Goal: Task Accomplishment & Management: Manage account settings

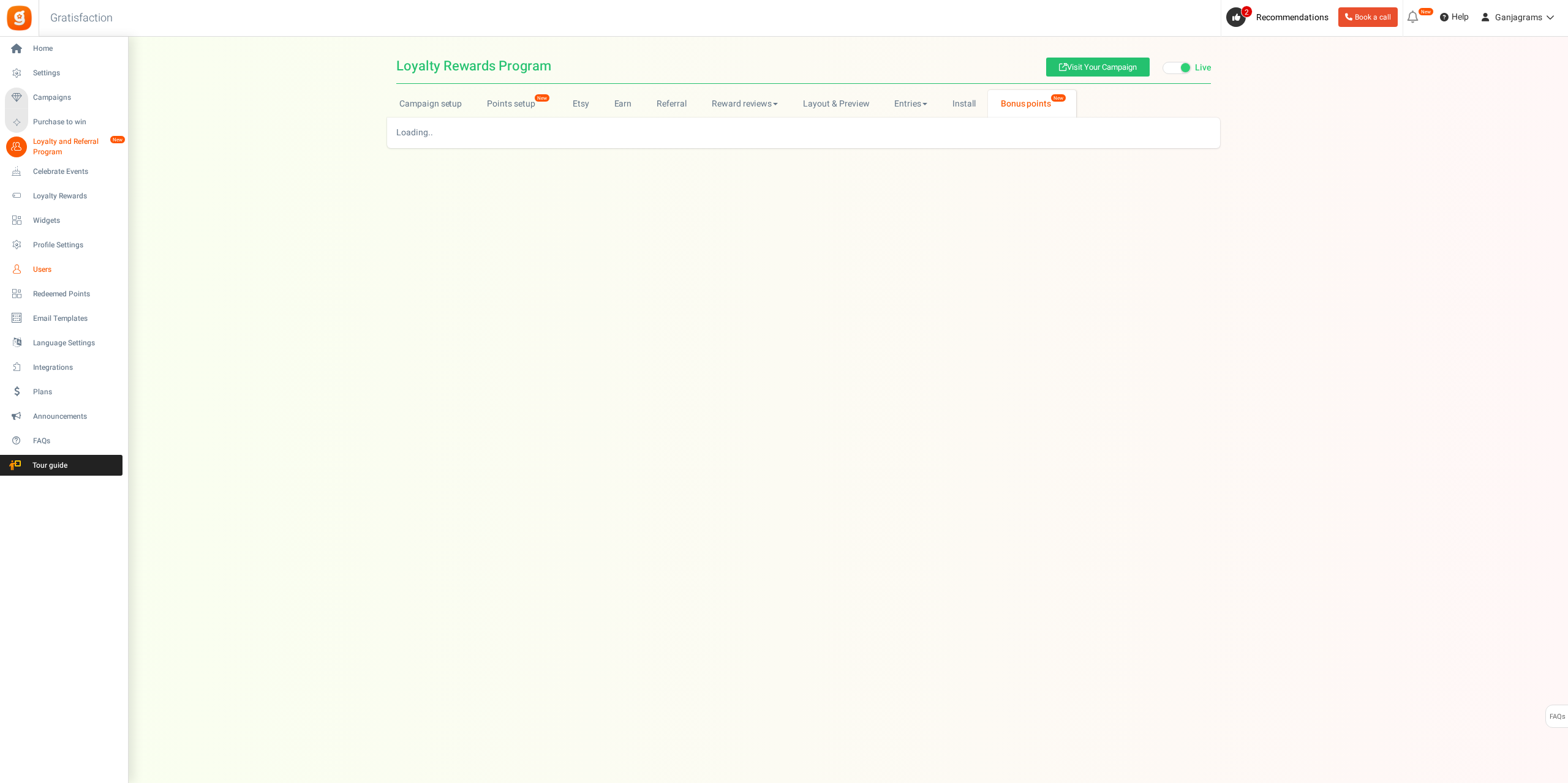
click at [39, 271] on span "Users" at bounding box center [76, 269] width 86 height 11
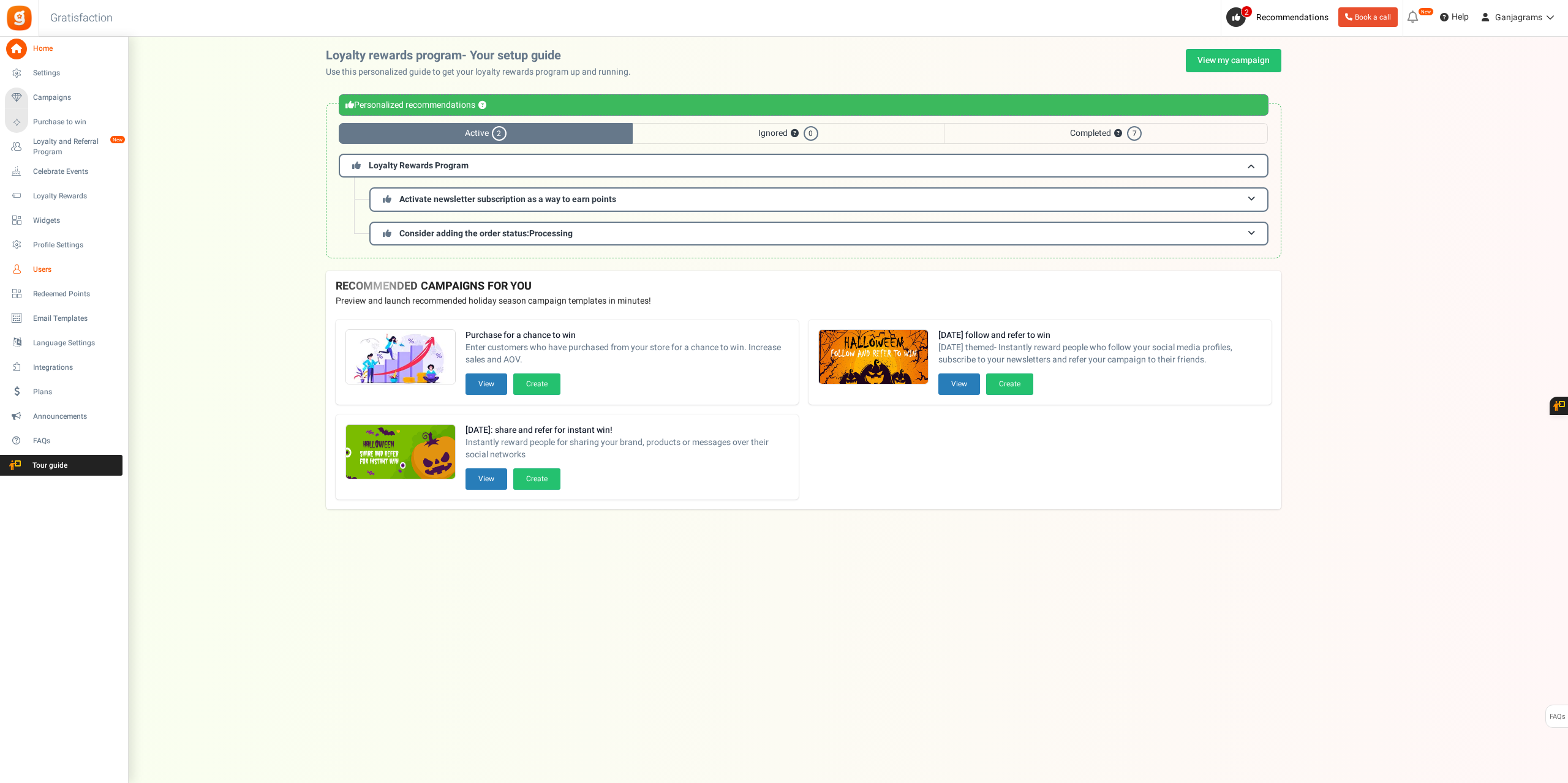
click at [32, 271] on link "Users" at bounding box center [64, 269] width 118 height 21
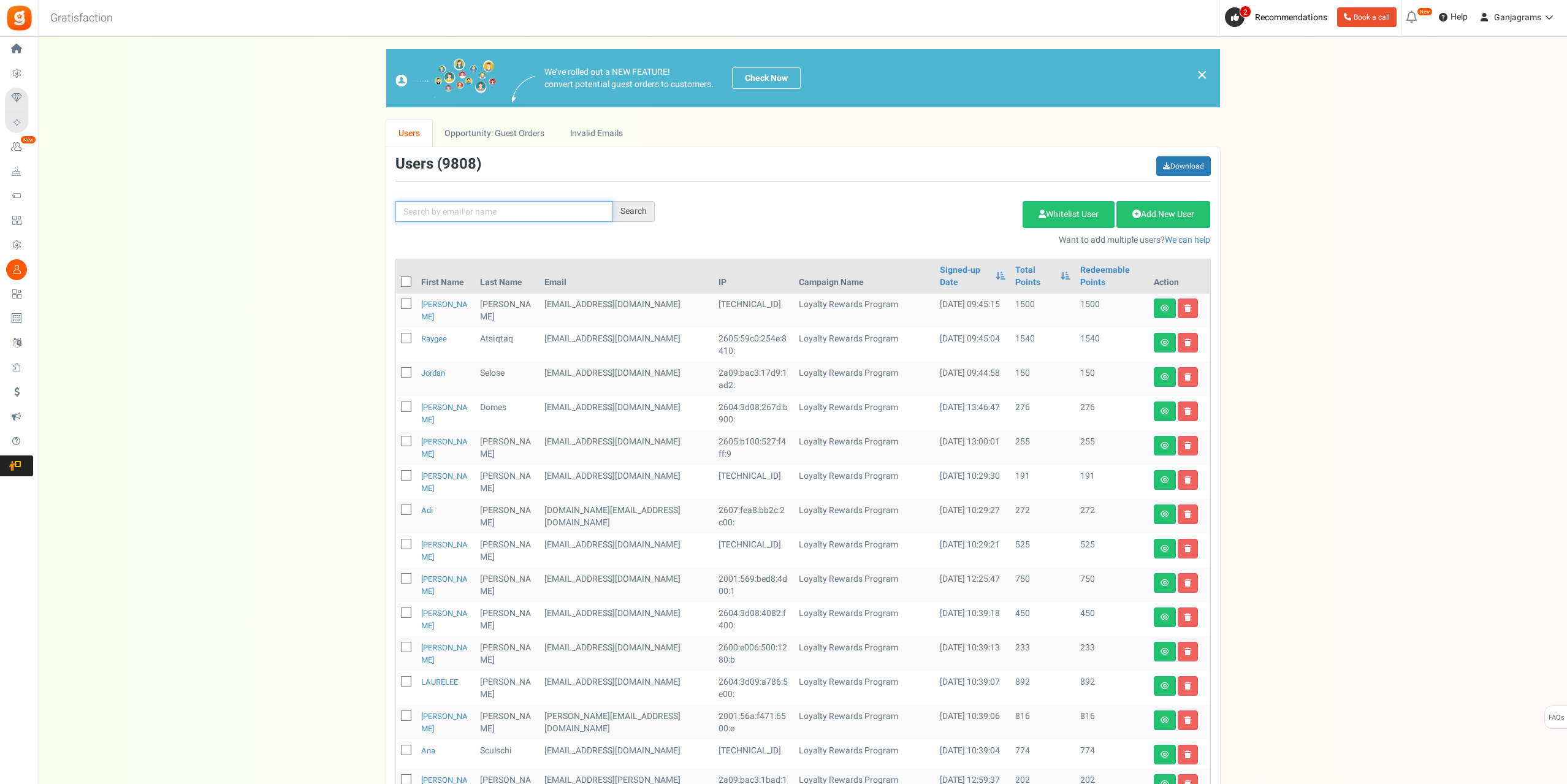
click at [477, 216] on input "text" at bounding box center [504, 211] width 218 height 21
paste input "[EMAIL_ADDRESS][DOMAIN_NAME]"
type input "[EMAIL_ADDRESS][DOMAIN_NAME]"
click at [628, 211] on div "Search" at bounding box center [634, 211] width 42 height 21
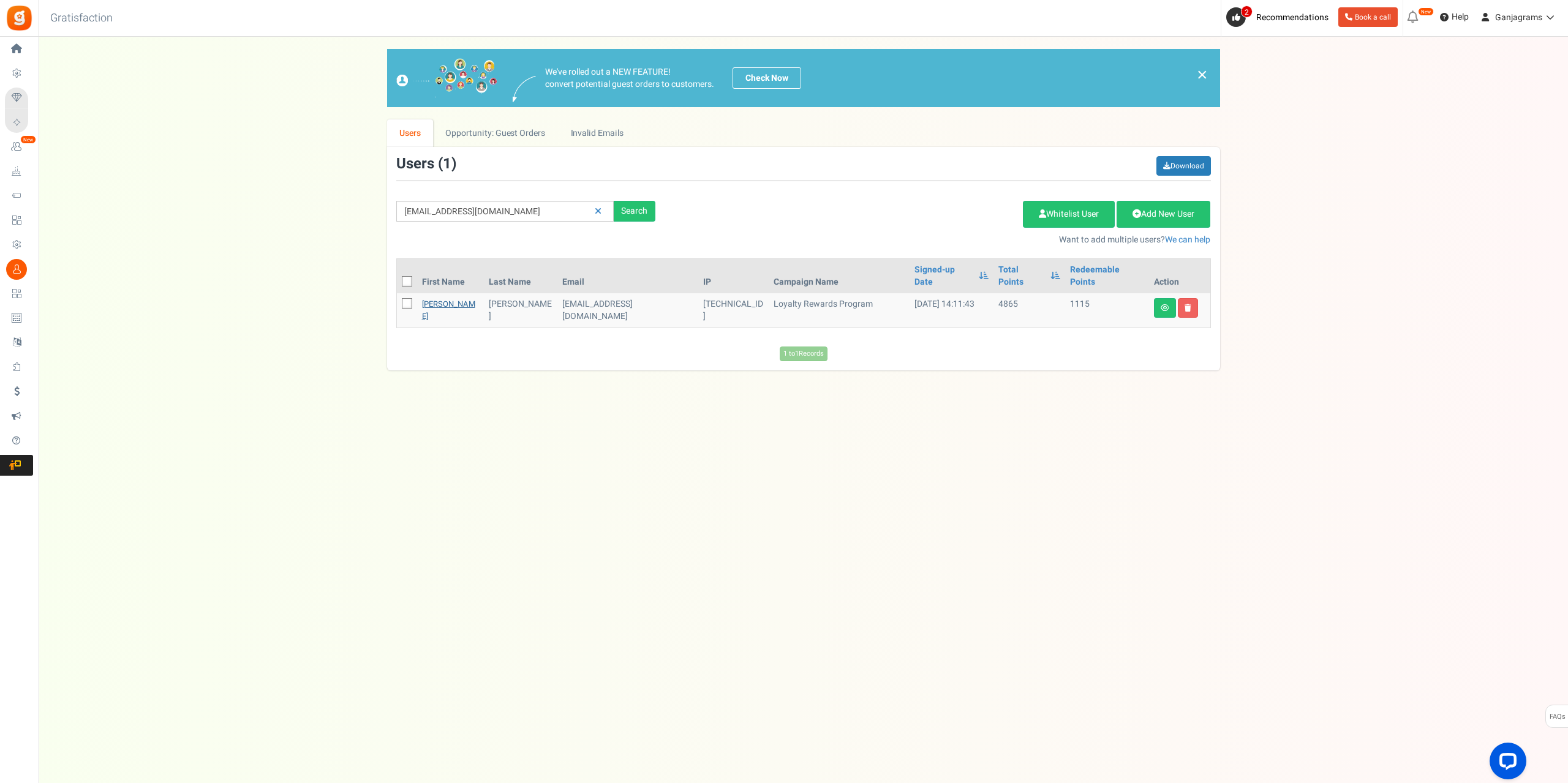
click at [434, 298] on link "[PERSON_NAME]" at bounding box center [448, 310] width 53 height 24
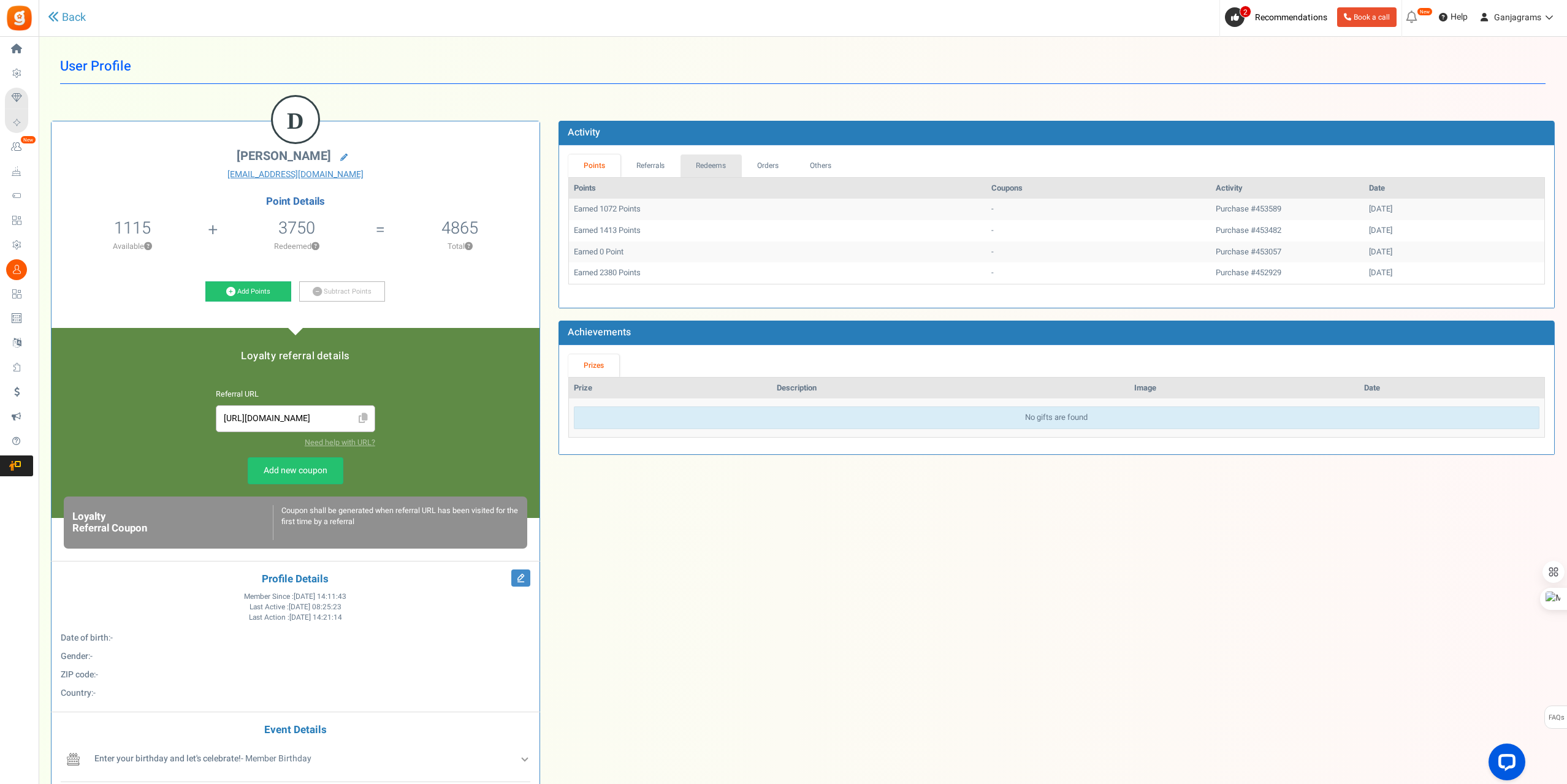
click at [707, 165] on link "Redeems" at bounding box center [711, 166] width 61 height 22
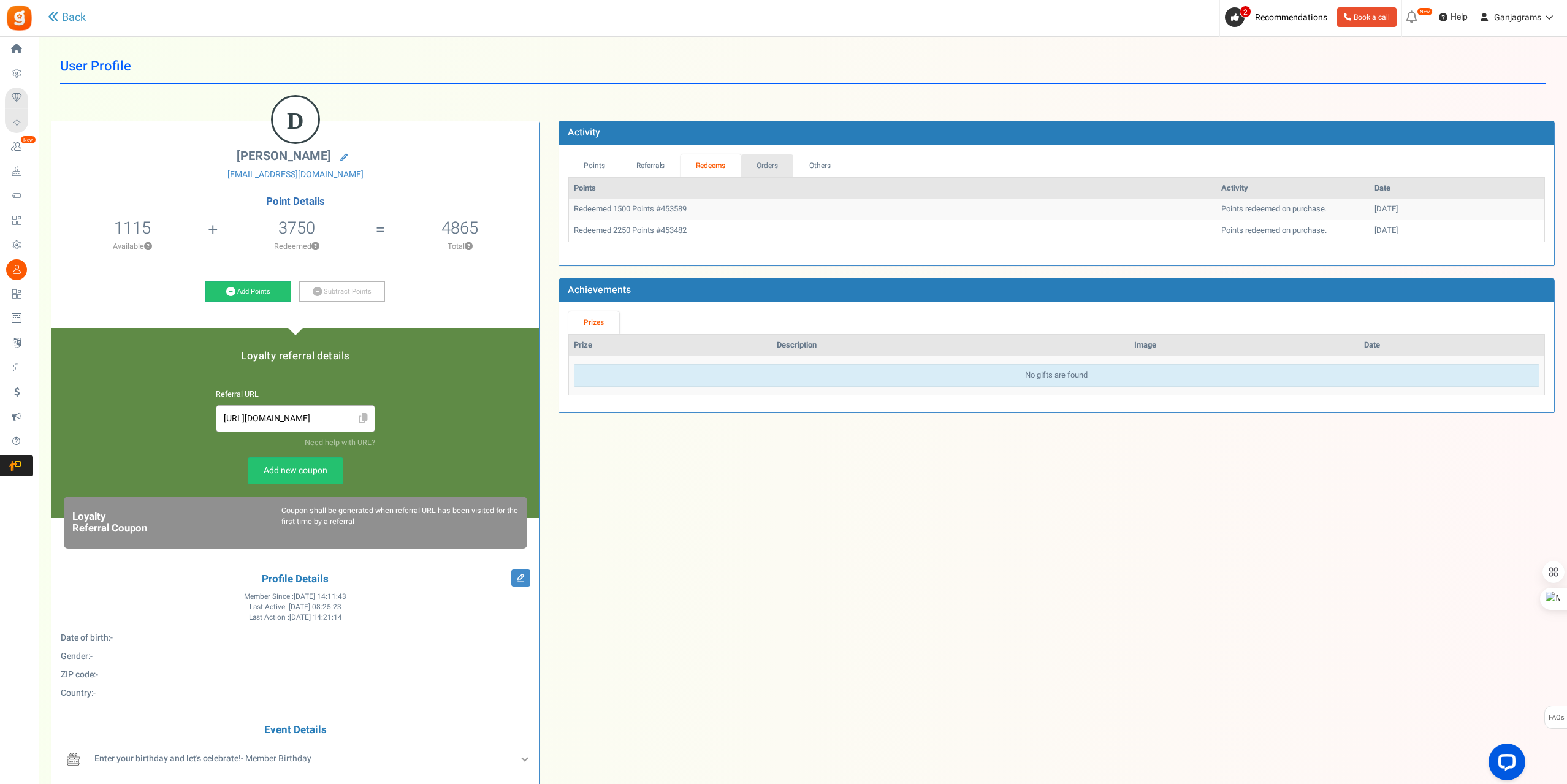
drag, startPoint x: 762, startPoint y: 168, endPoint x: 793, endPoint y: 168, distance: 31.0
click at [762, 168] on link "Orders" at bounding box center [767, 166] width 53 height 22
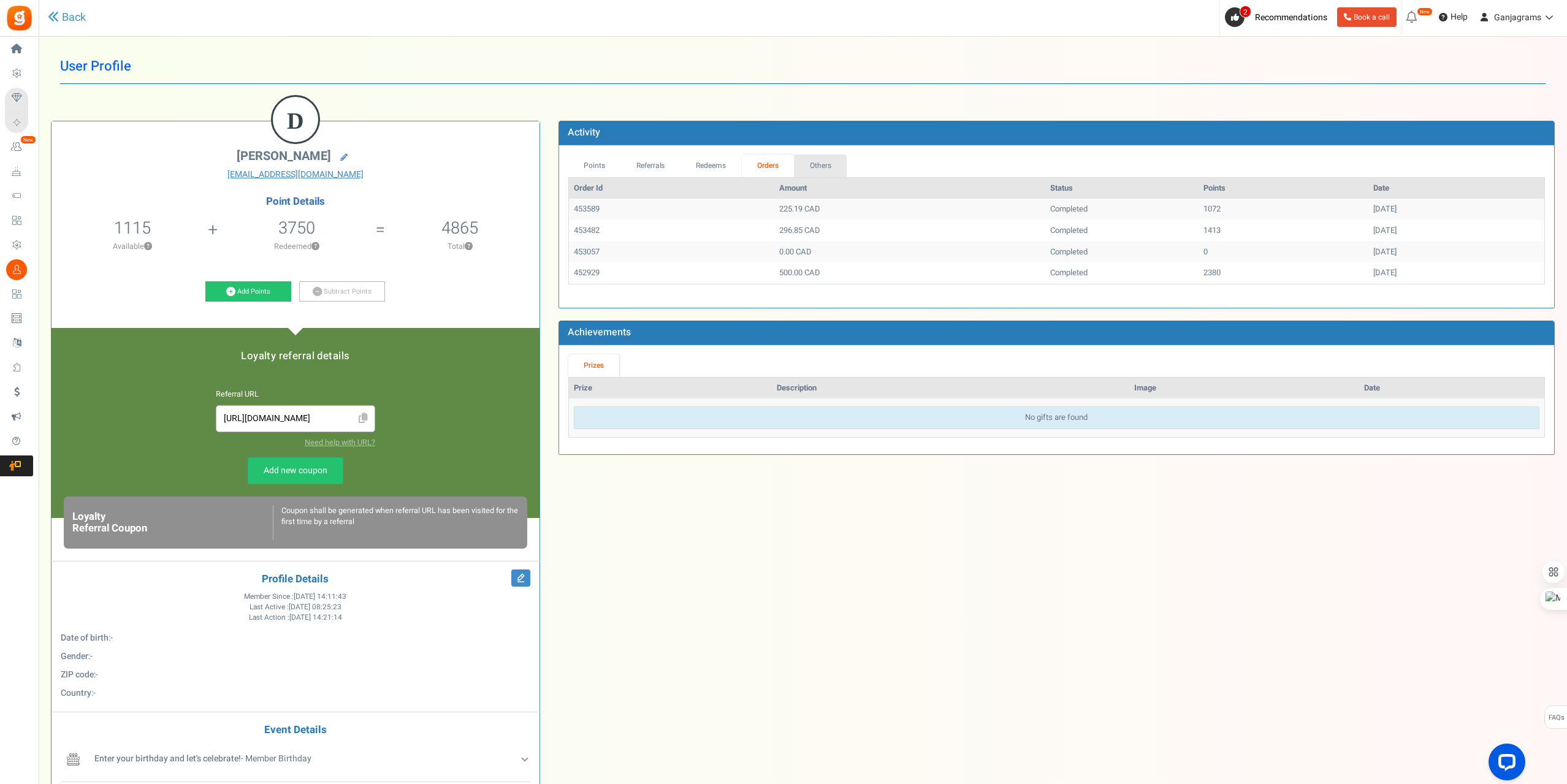
click at [819, 168] on link "Others" at bounding box center [820, 166] width 53 height 22
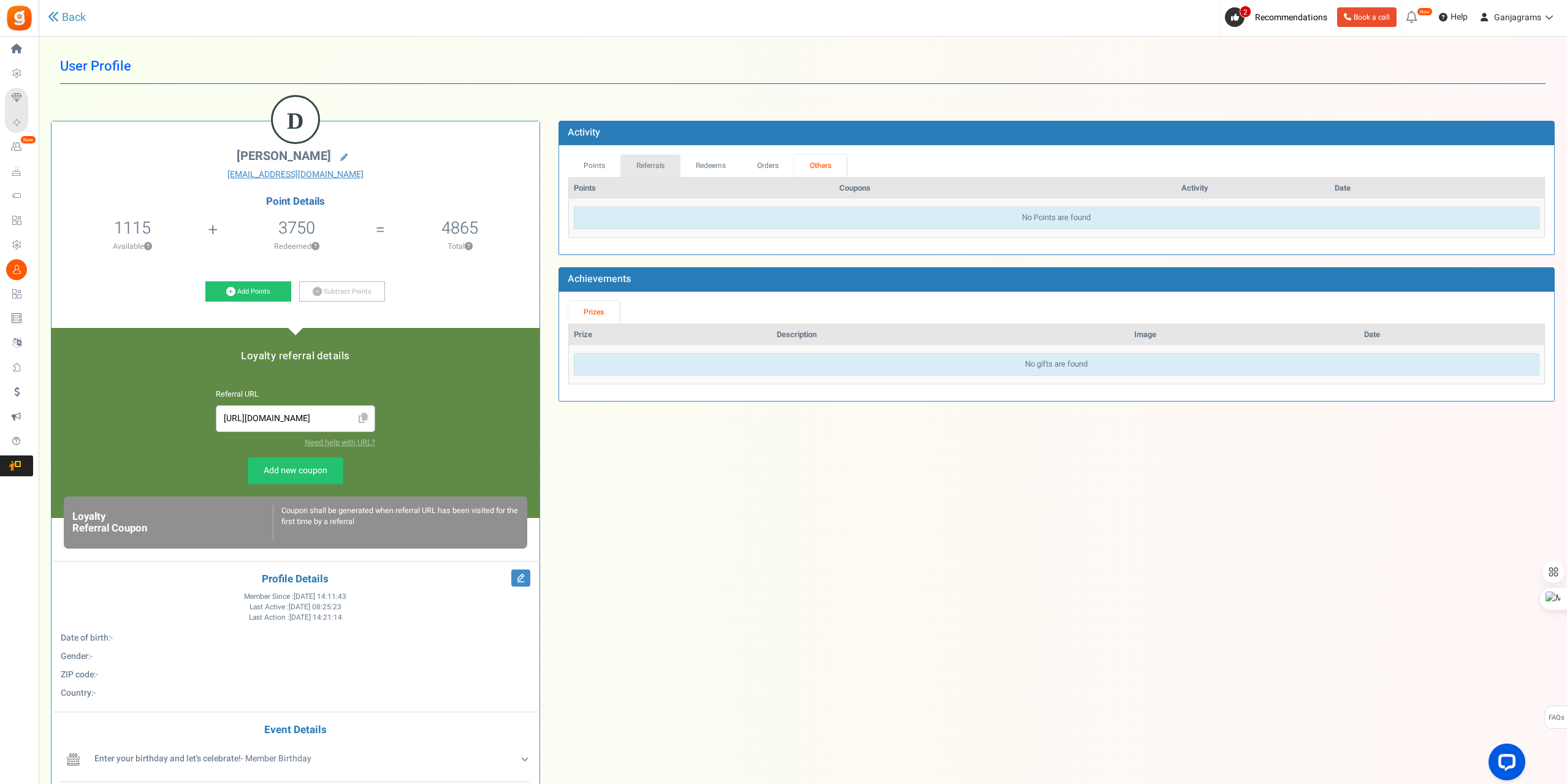
click at [653, 160] on link "Referrals" at bounding box center [650, 166] width 60 height 22
drag, startPoint x: 304, startPoint y: 81, endPoint x: 326, endPoint y: 90, distance: 23.8
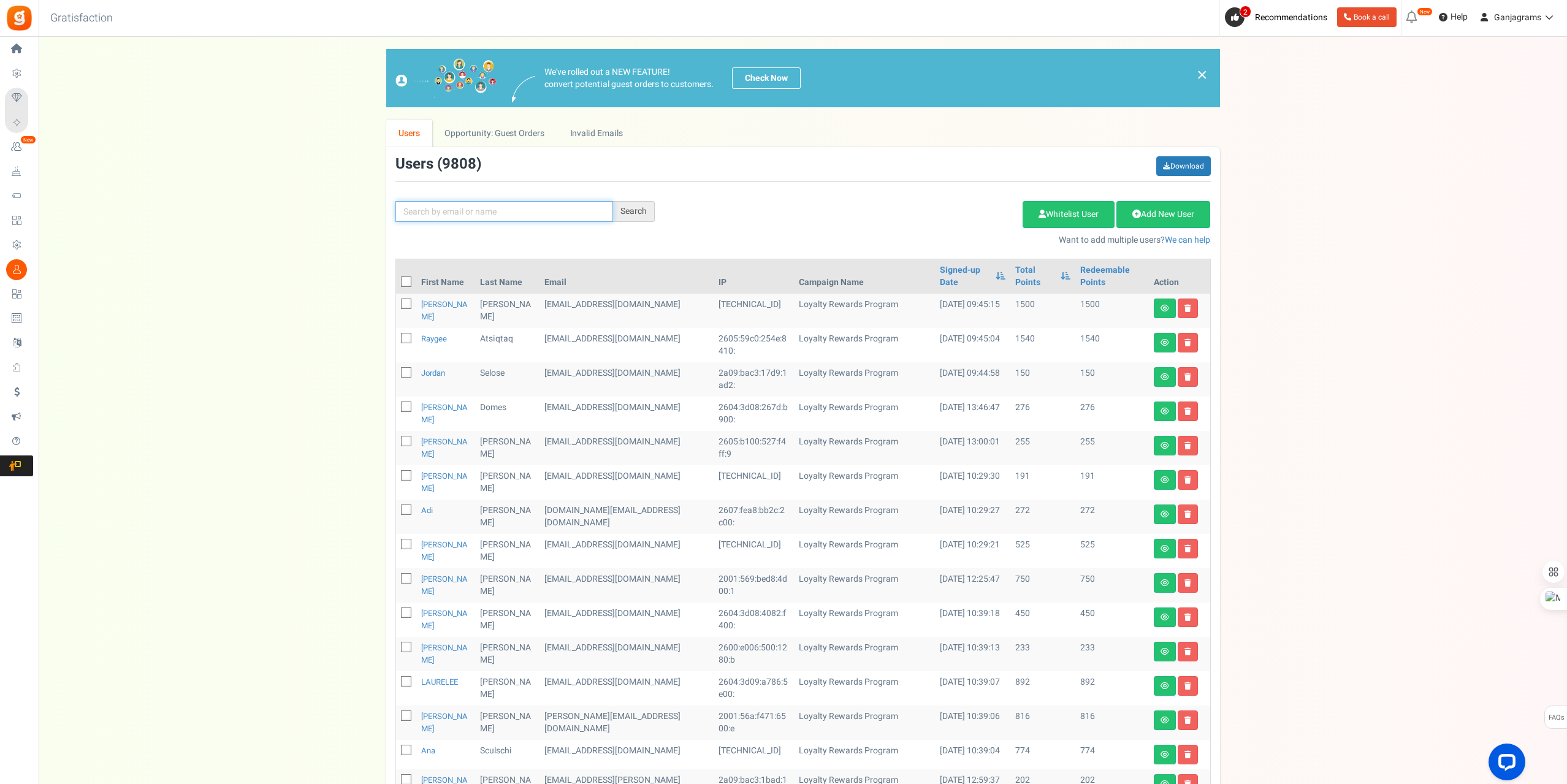
click at [458, 214] on input "text" at bounding box center [504, 211] width 218 height 21
paste input "[EMAIL_ADDRESS][DOMAIN_NAME]"
type input "[EMAIL_ADDRESS][DOMAIN_NAME]"
click at [634, 218] on div "Search" at bounding box center [634, 211] width 42 height 21
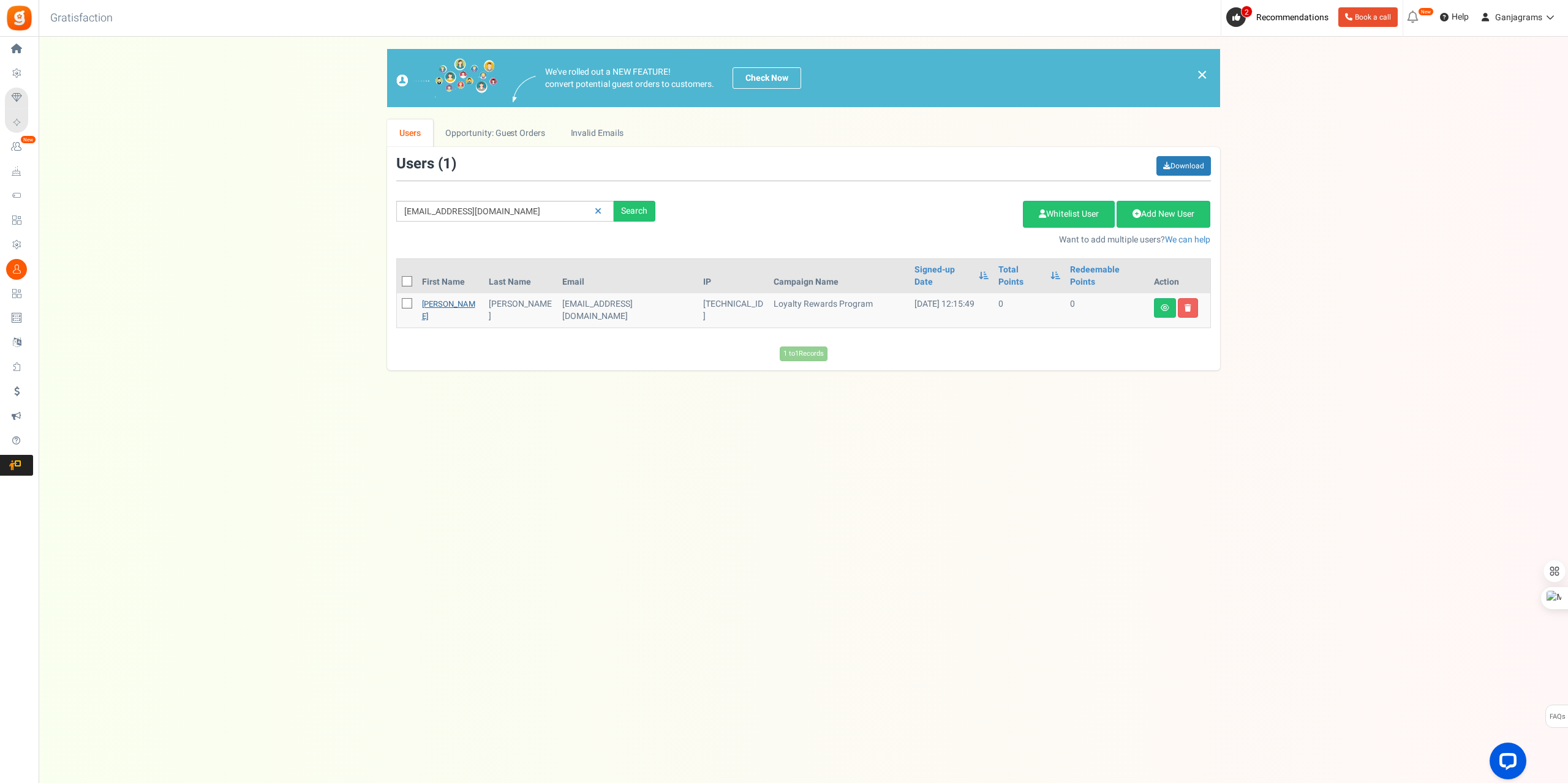
click at [441, 298] on link "[PERSON_NAME]" at bounding box center [448, 310] width 53 height 24
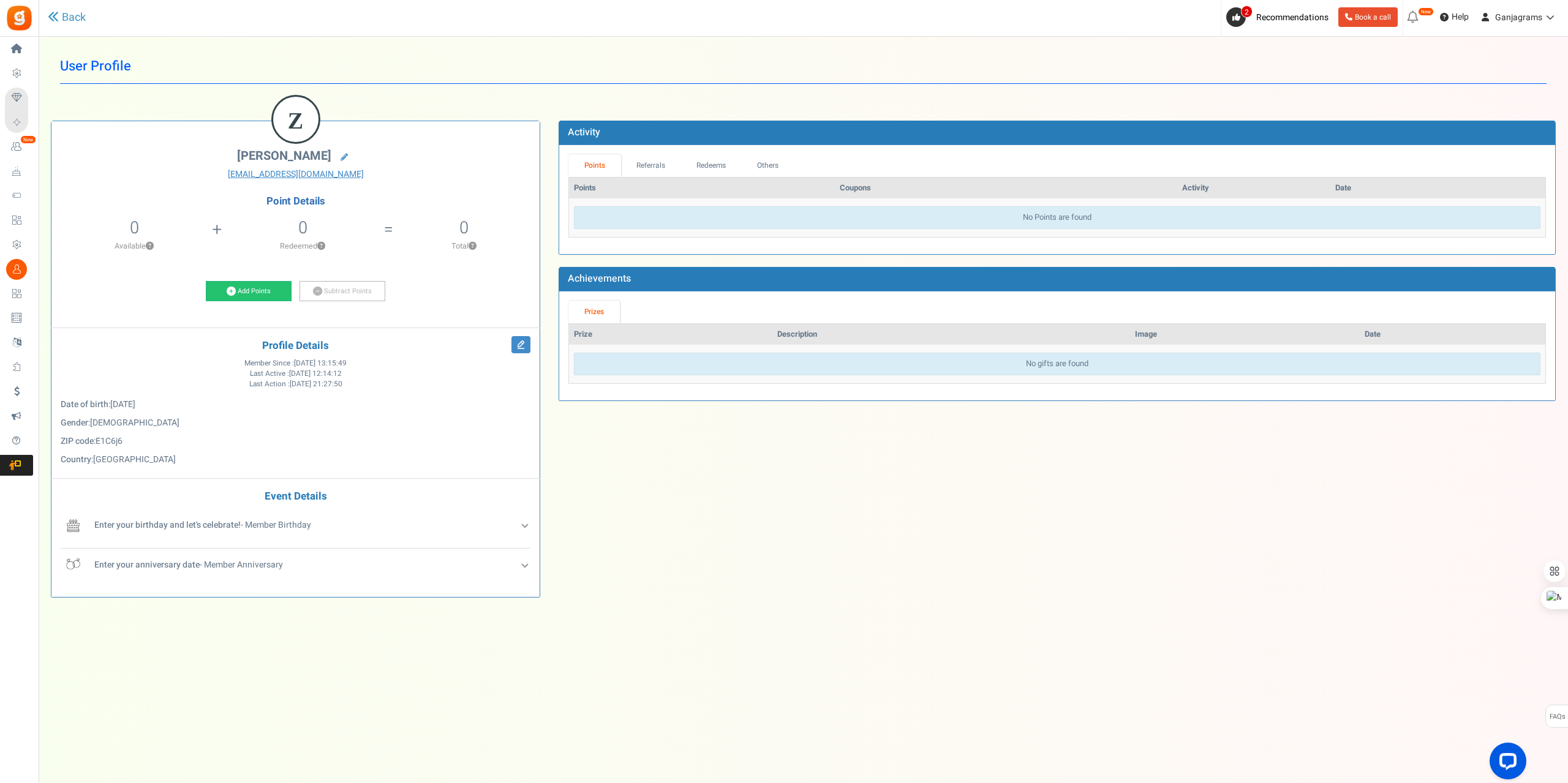
drag, startPoint x: 251, startPoint y: 382, endPoint x: 336, endPoint y: 384, distance: 85.0
click at [323, 382] on span "Last Action : [DATE] 21:27:50" at bounding box center [295, 384] width 93 height 11
drag, startPoint x: 227, startPoint y: 362, endPoint x: 323, endPoint y: 368, distance: 96.2
click at [286, 363] on time "Member Since : [DATE] 13:15:49 Last Active : [DATE] 12:14:12 Last Action : [DAT…" at bounding box center [295, 374] width 320 height 31
click at [330, 369] on span "[DATE] 12:14:12" at bounding box center [315, 374] width 53 height 11
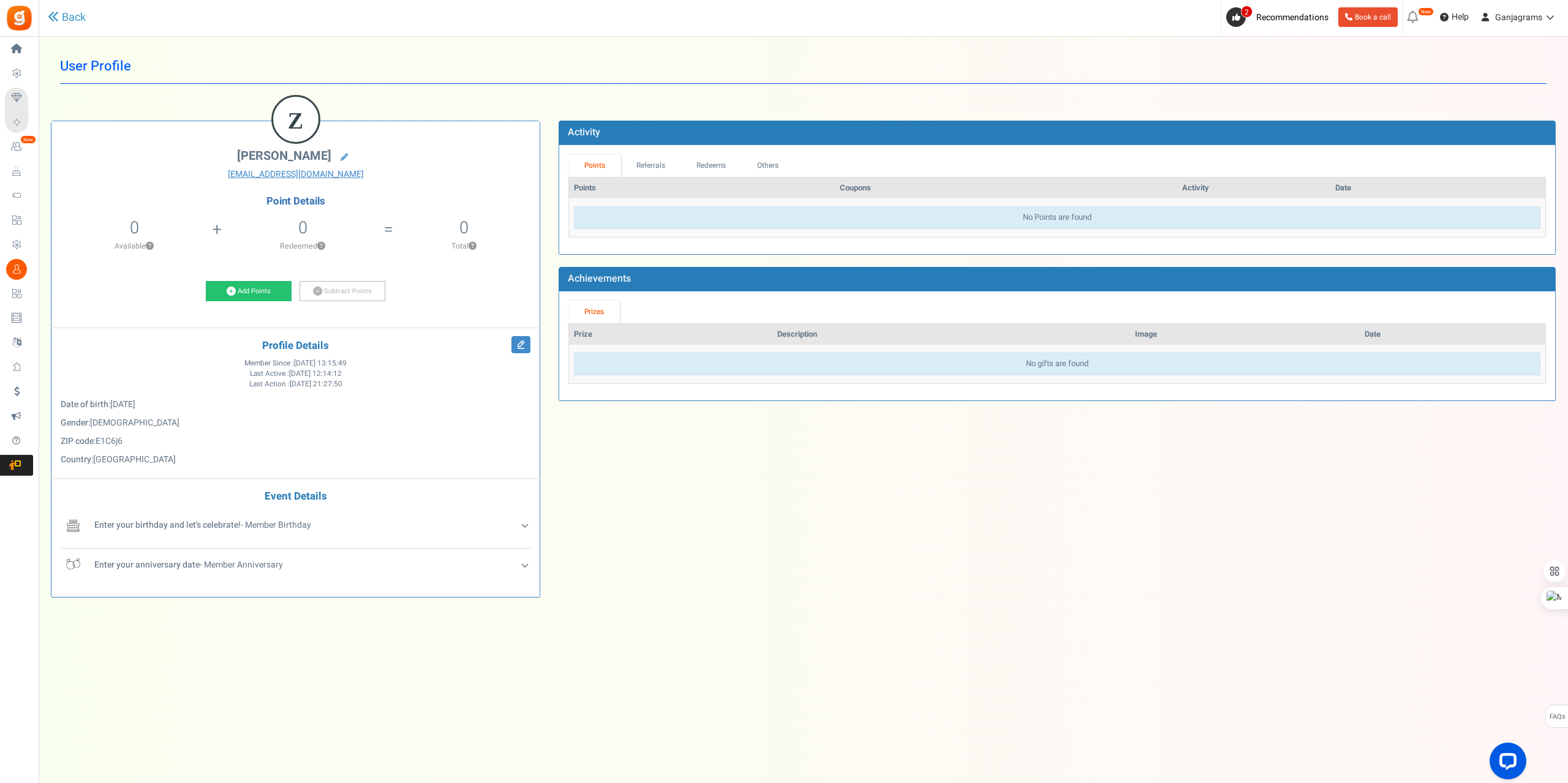
click at [730, 227] on div "No Points are found" at bounding box center [1057, 217] width 967 height 22
click at [260, 291] on link "Add Points" at bounding box center [249, 291] width 86 height 21
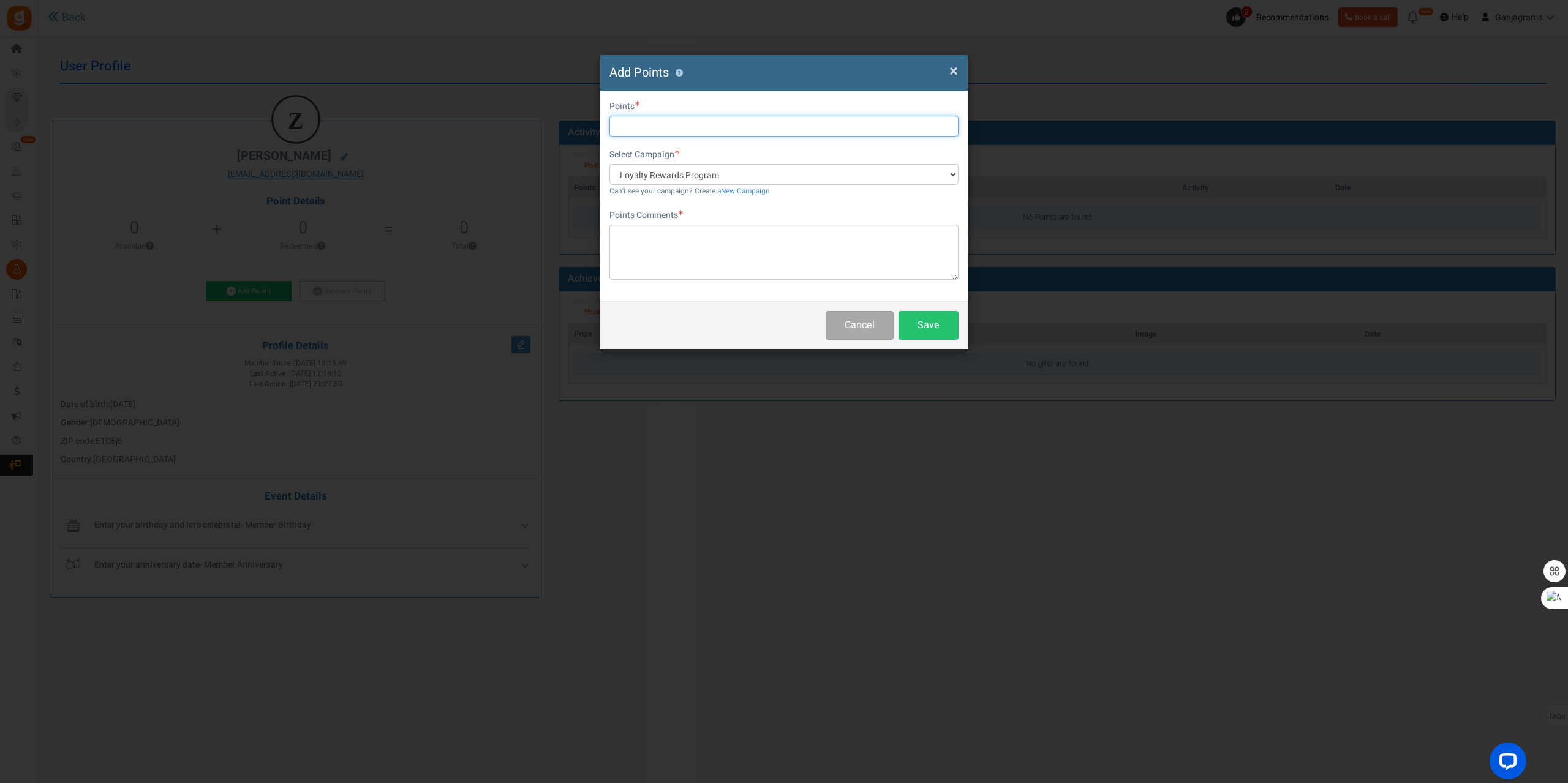
click at [657, 121] on input "text" at bounding box center [784, 126] width 349 height 21
type input "920"
click at [665, 240] on textarea at bounding box center [784, 252] width 349 height 55
paste textarea "Order #458558"
type textarea "Order #458558"
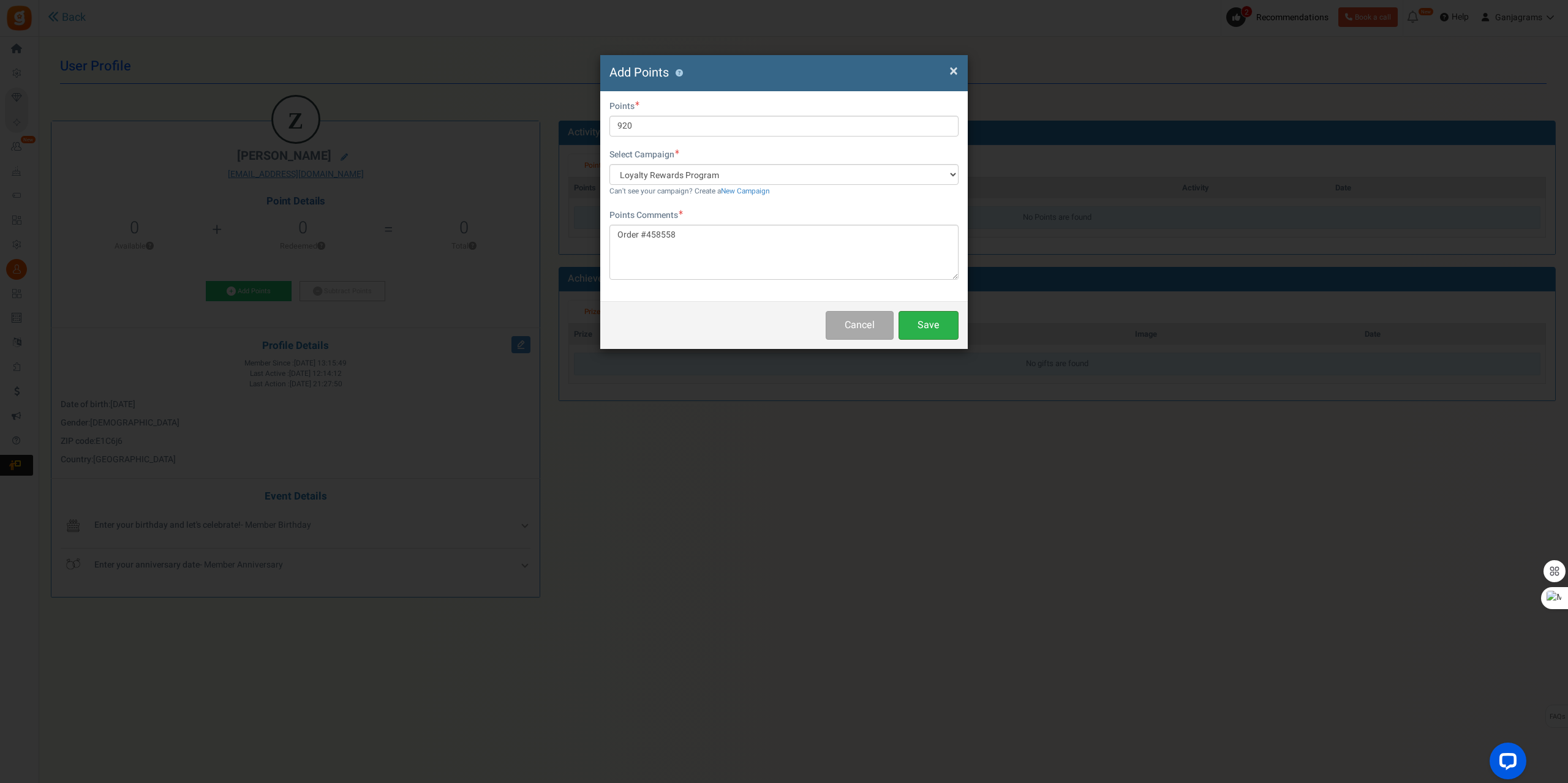
click at [952, 321] on button "Save" at bounding box center [929, 325] width 60 height 29
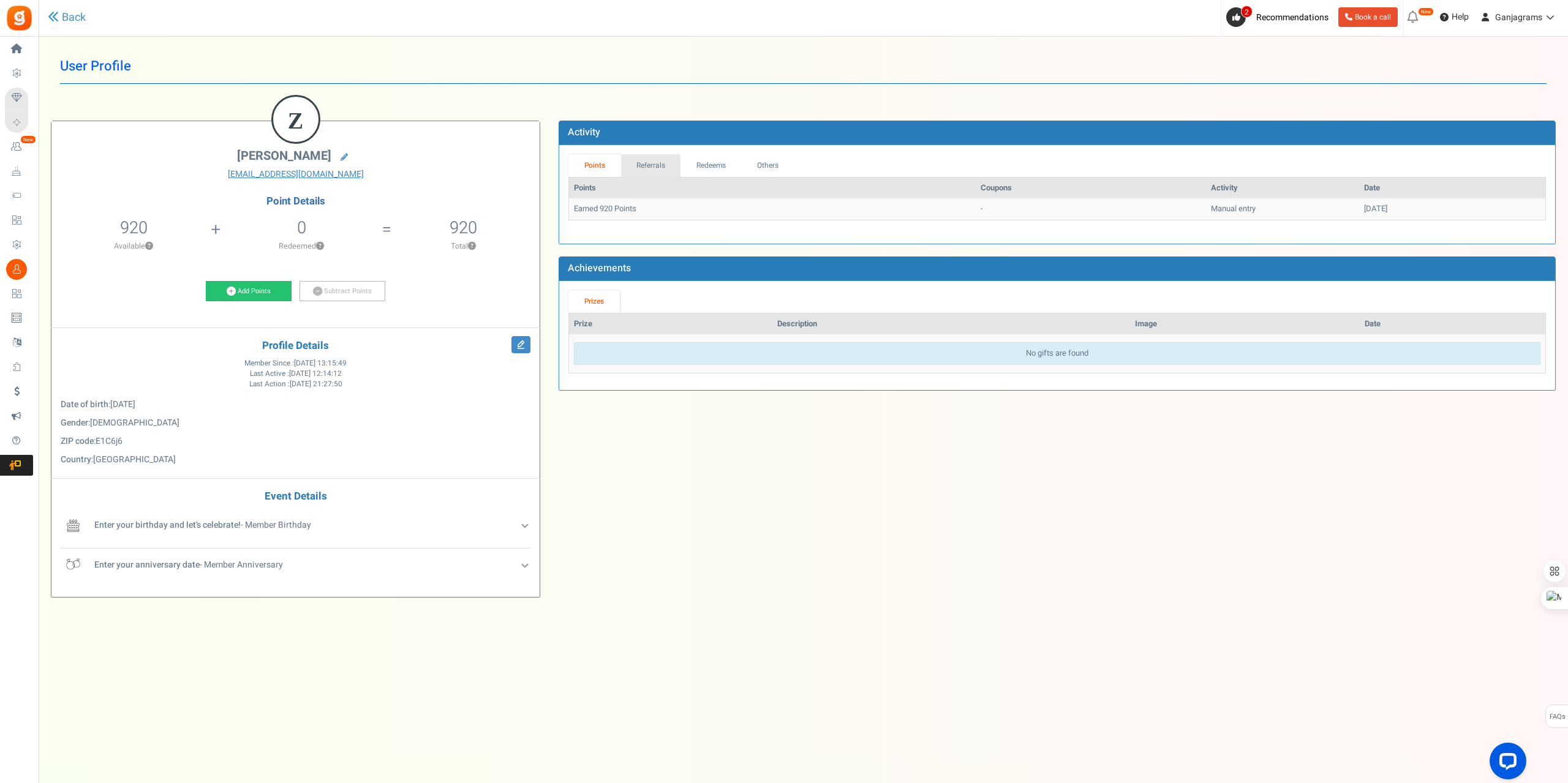
click at [653, 164] on link "Referrals" at bounding box center [651, 166] width 60 height 22
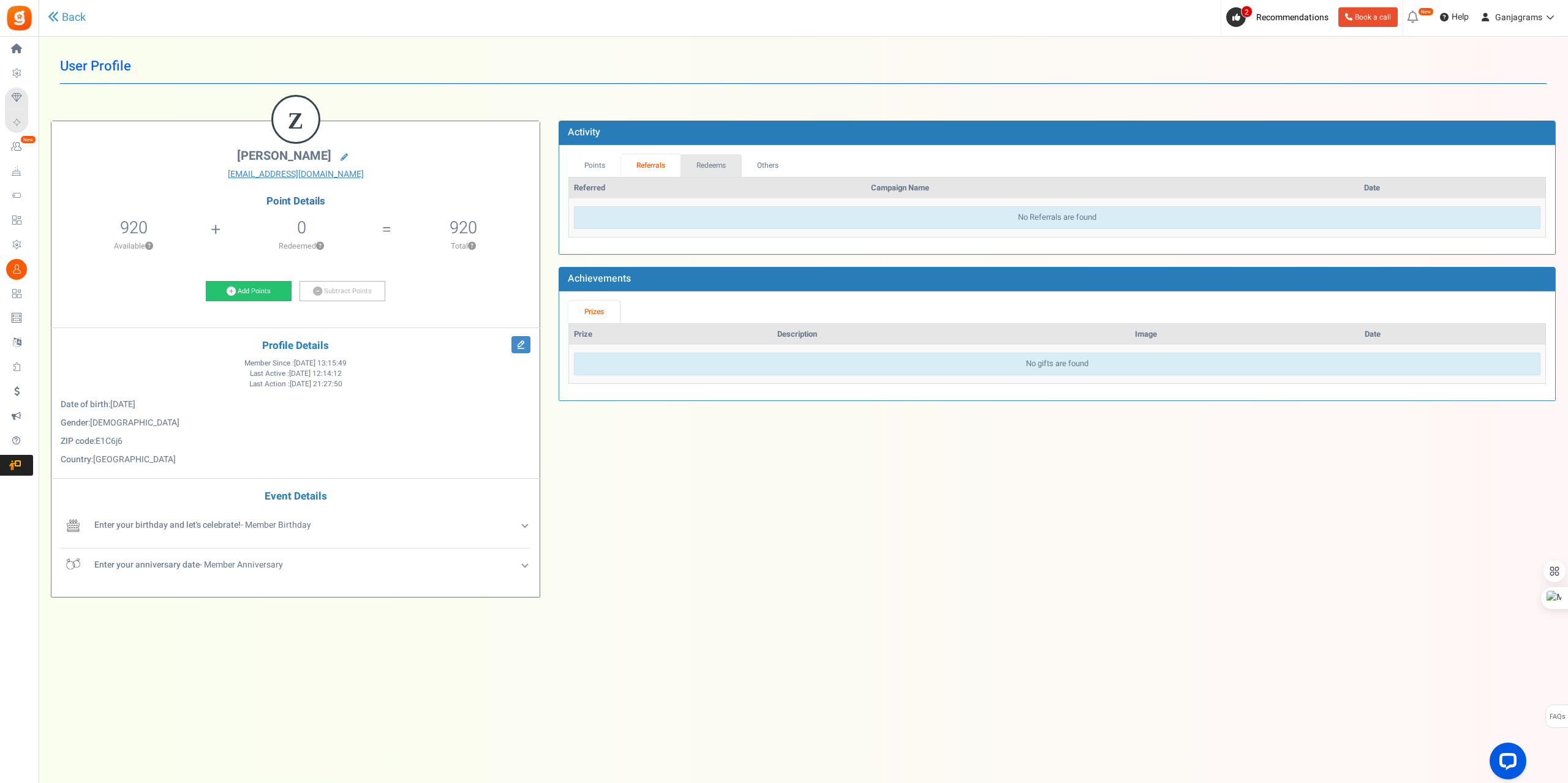
click at [709, 159] on link "Redeems" at bounding box center [711, 166] width 61 height 22
drag, startPoint x: 797, startPoint y: 165, endPoint x: 780, endPoint y: 164, distance: 17.0
click at [796, 165] on ul "Points Referrals Redeems Orders Others" at bounding box center [1057, 166] width 977 height 22
click at [767, 164] on link "Others" at bounding box center [767, 166] width 53 height 22
click at [643, 163] on link "Referrals" at bounding box center [651, 166] width 60 height 22
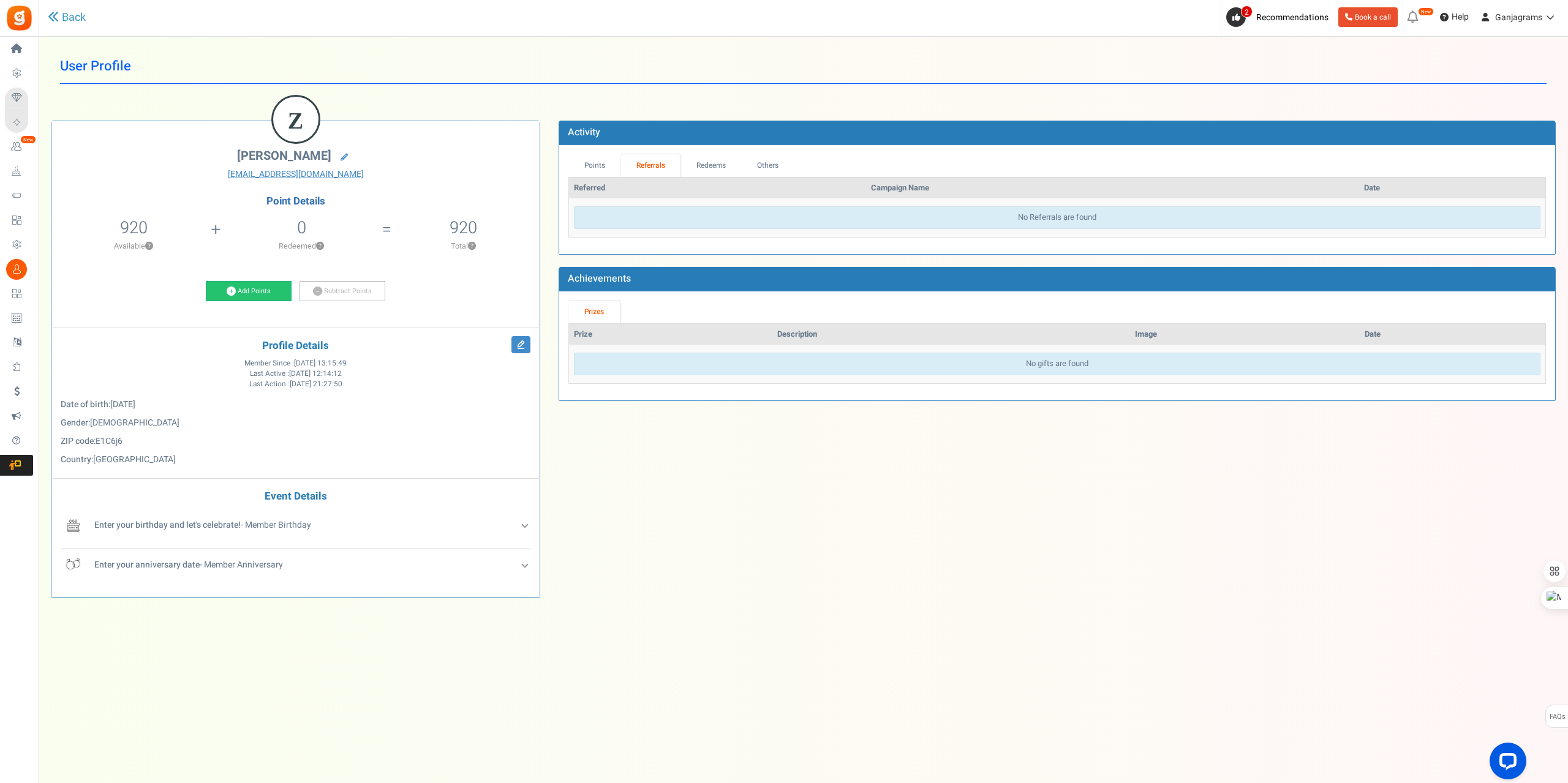
click at [540, 536] on div "Z [PERSON_NAME] [EMAIL_ADDRESS][DOMAIN_NAME] Point Details 920 0 Redeemable 0 E…" at bounding box center [295, 359] width 489 height 477
click at [518, 521] on div "Enter your birthday and let's celebrate! - Member Birthday" at bounding box center [310, 528] width 439 height 22
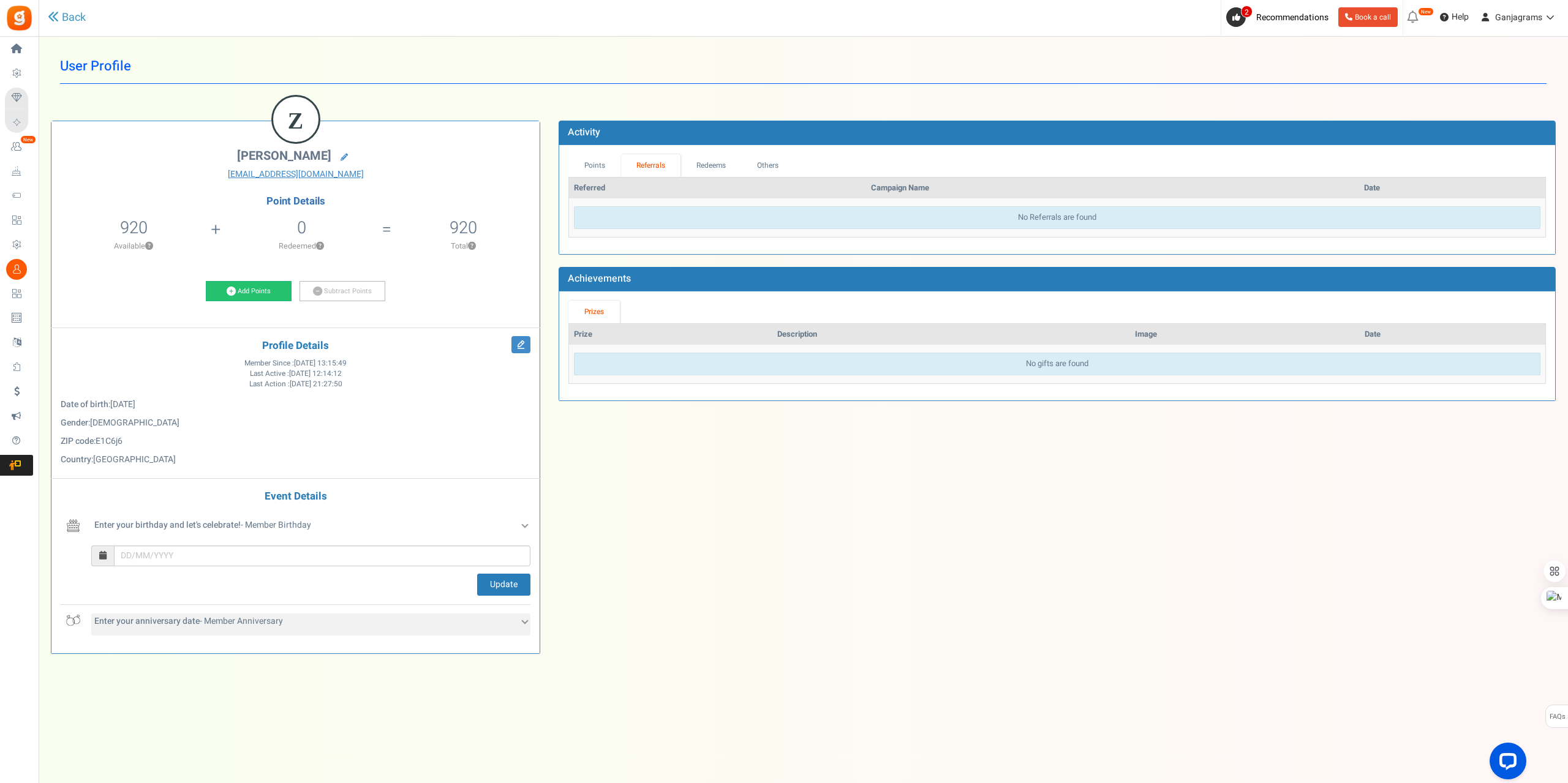
click at [523, 620] on icon at bounding box center [524, 620] width 7 height 7
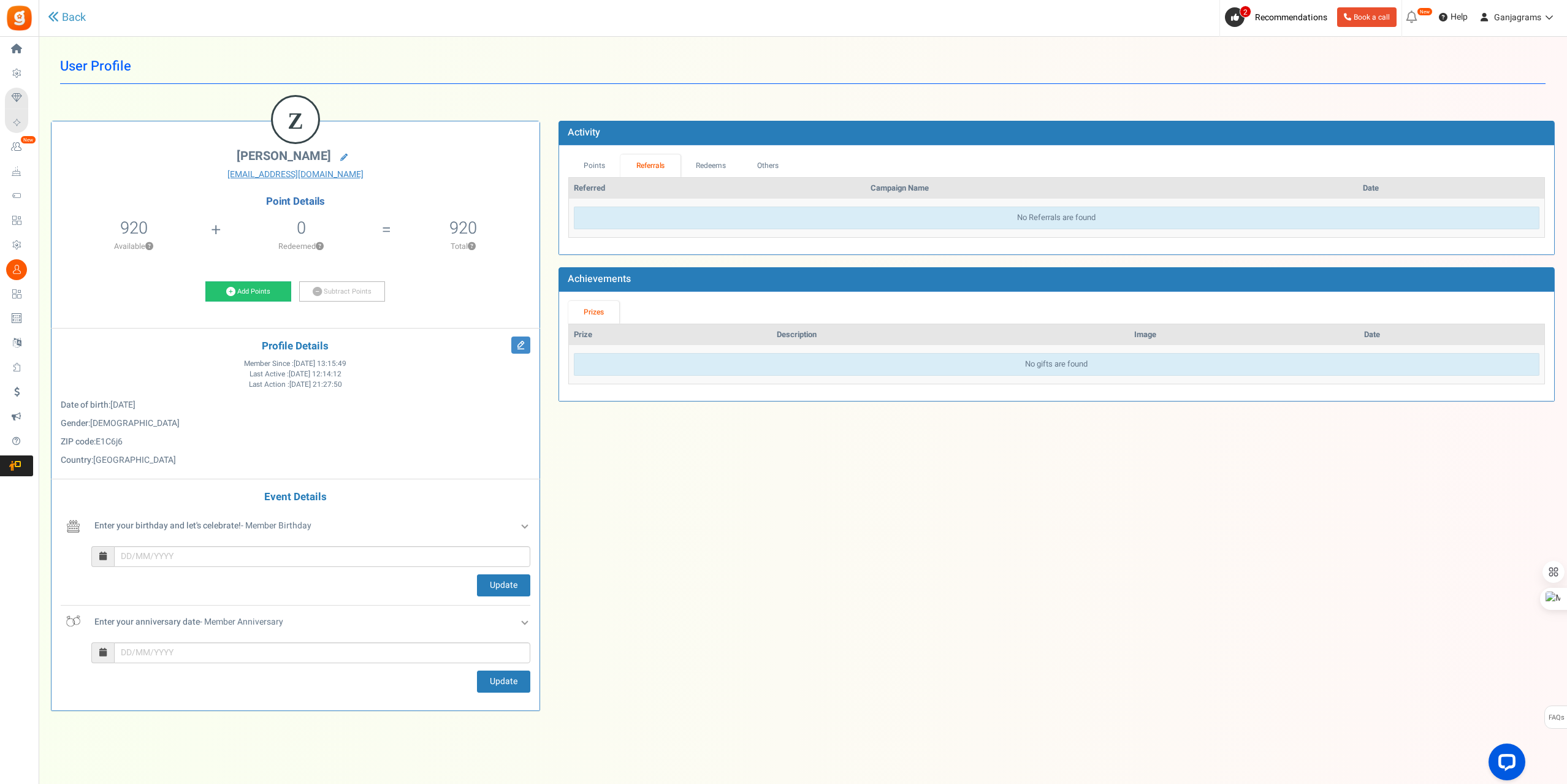
scroll to position [14, 0]
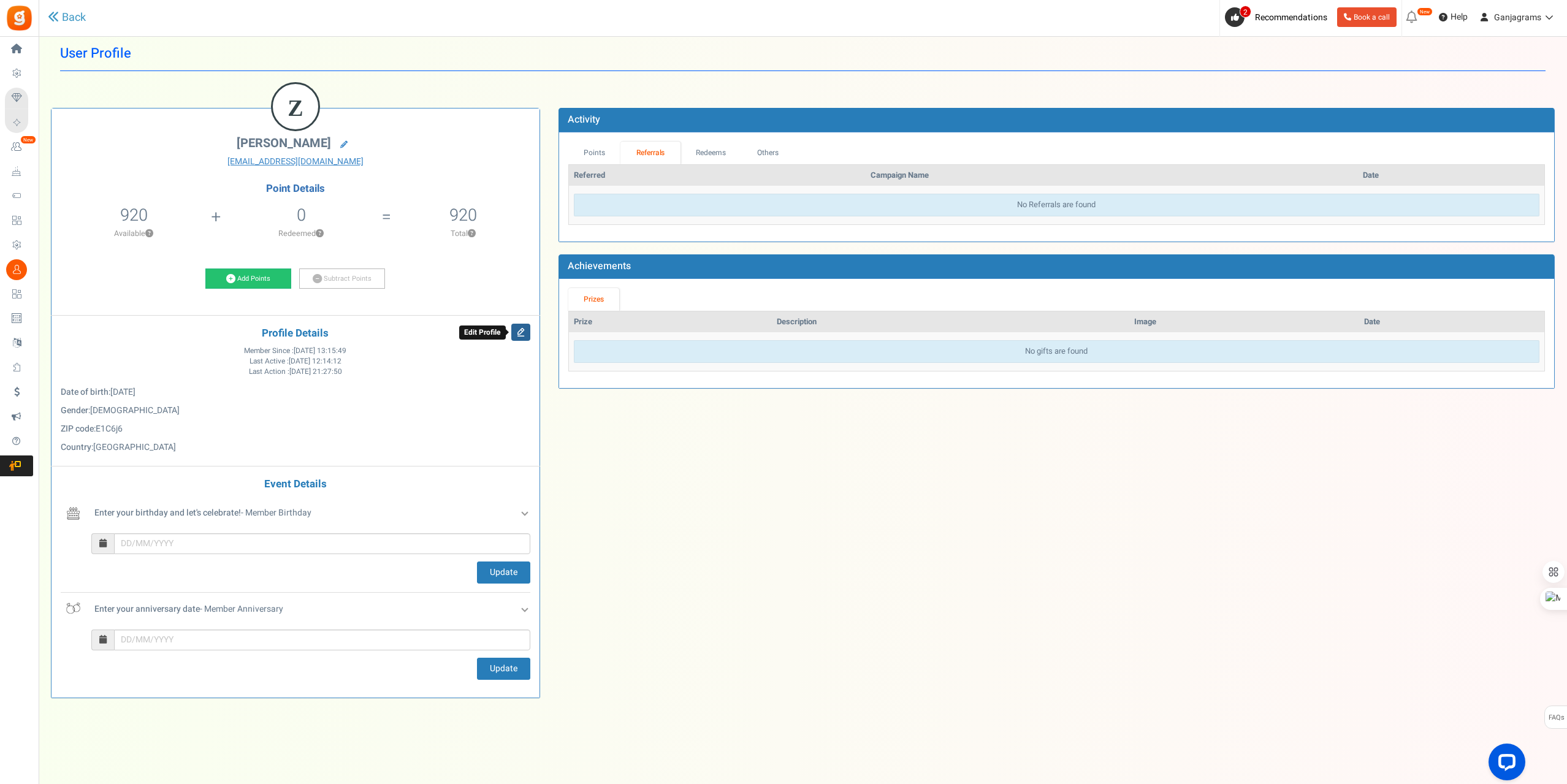
click at [517, 329] on icon at bounding box center [521, 332] width 19 height 17
select select "[DEMOGRAPHIC_DATA]"
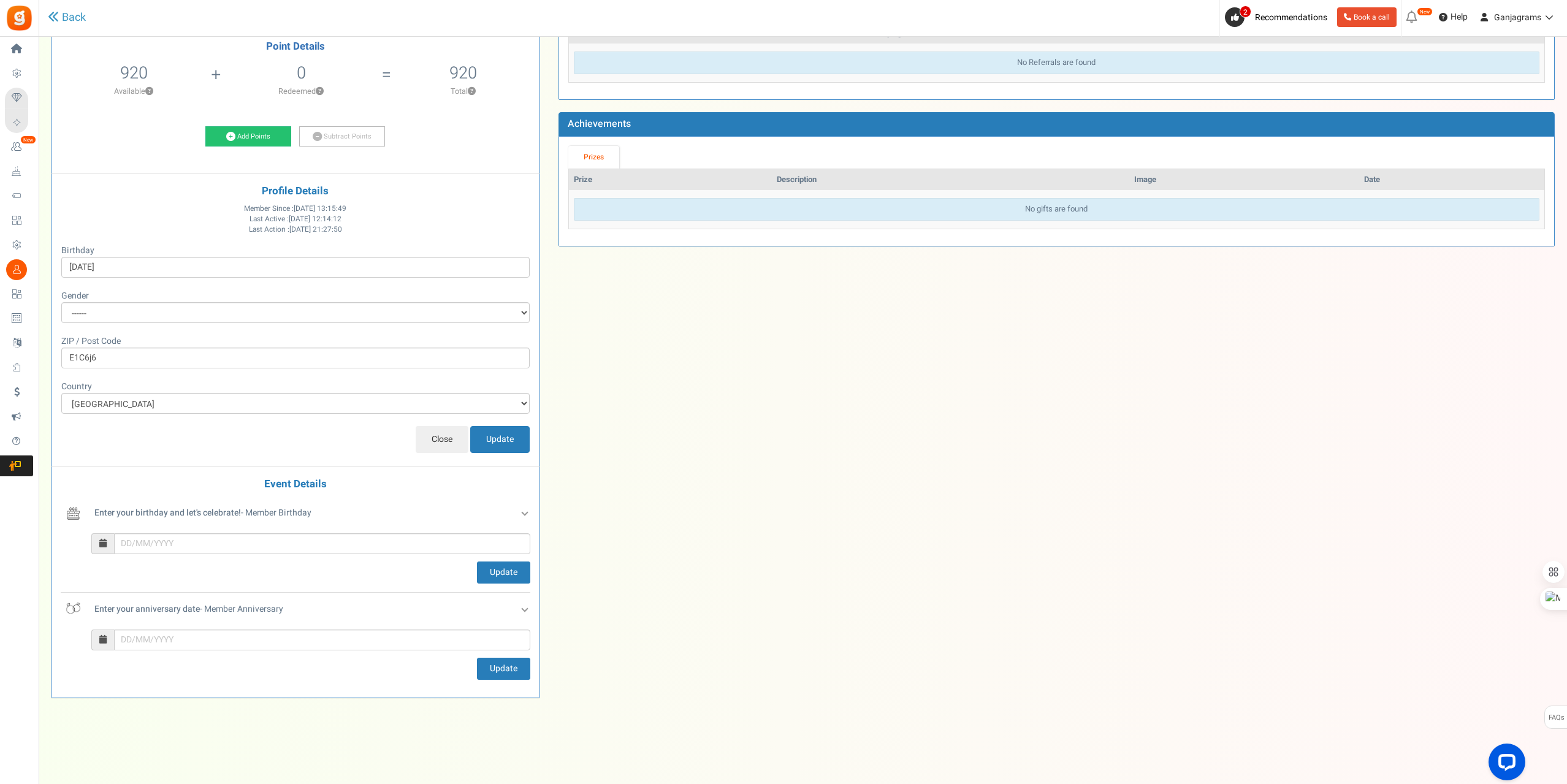
click at [438, 433] on input "Close" at bounding box center [442, 439] width 53 height 27
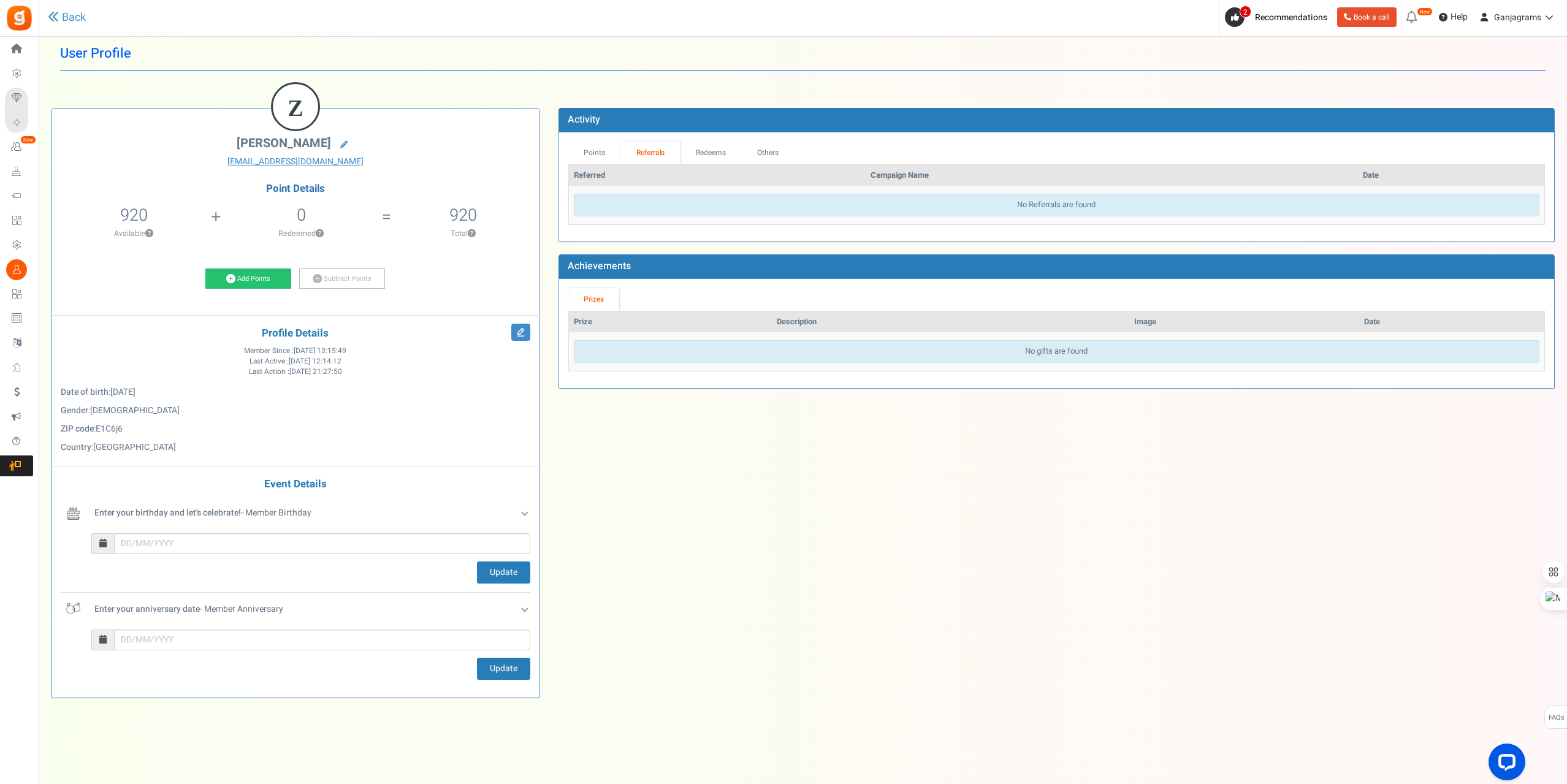
scroll to position [0, 0]
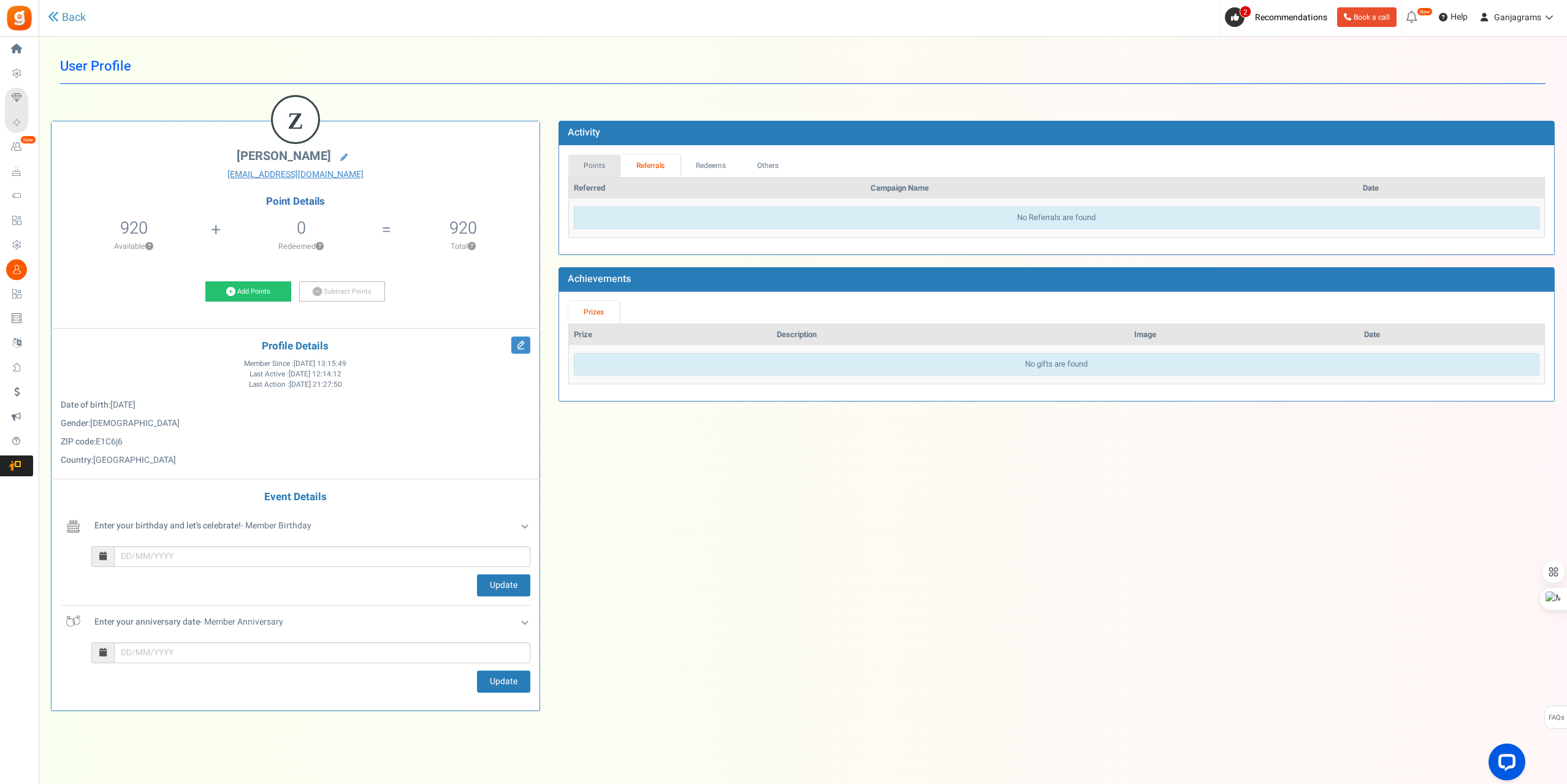
click at [589, 163] on link "Points" at bounding box center [594, 166] width 53 height 22
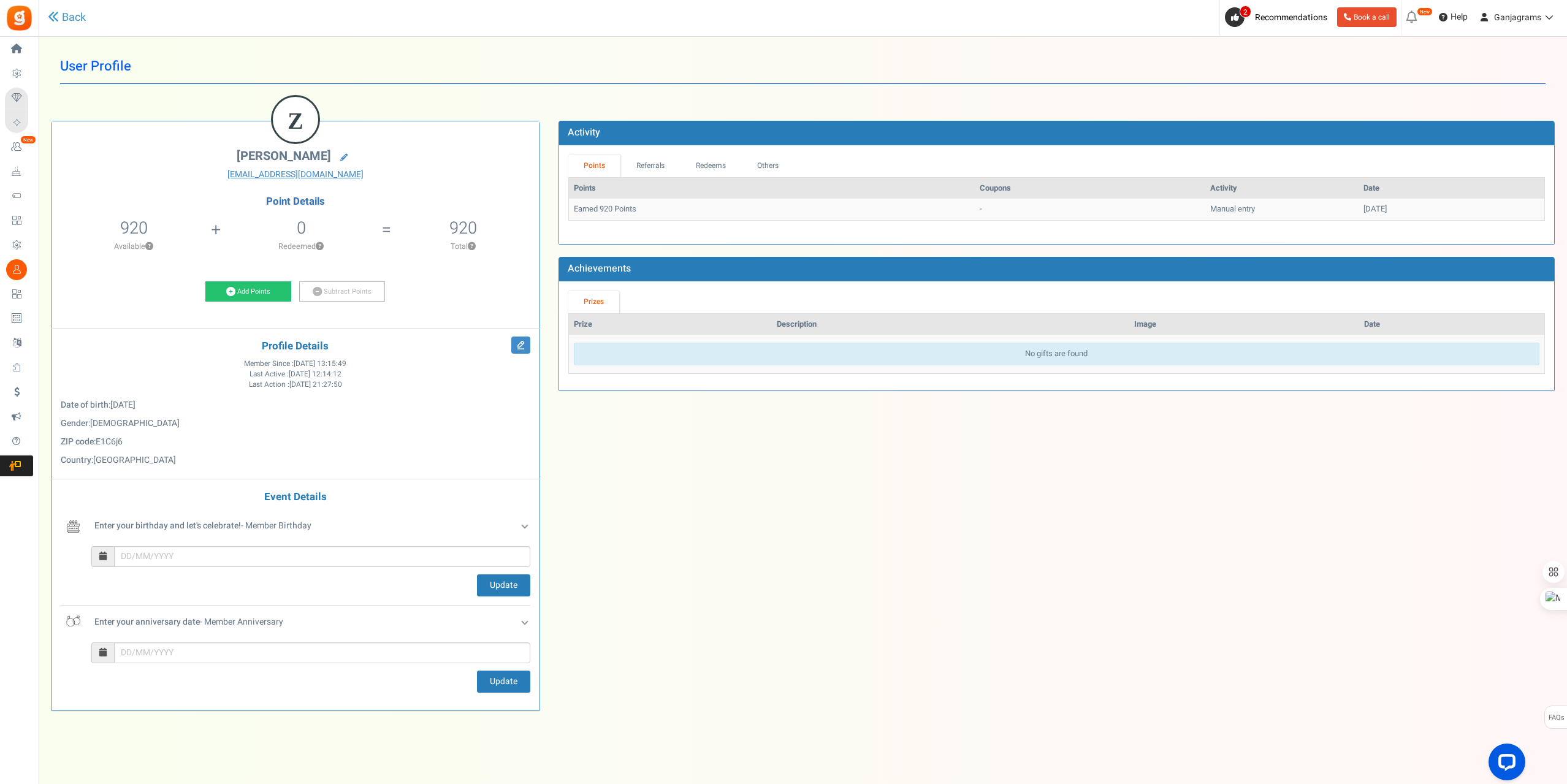
click at [283, 203] on h4 "Point Details" at bounding box center [296, 201] width 488 height 11
drag, startPoint x: 264, startPoint y: 196, endPoint x: 354, endPoint y: 195, distance: 90.0
click at [341, 195] on div "Z [PERSON_NAME] [EMAIL_ADDRESS][DOMAIN_NAME] Point Details 920 0 Redeemable 0 E…" at bounding box center [296, 416] width 488 height 589
click at [177, 423] on p "Gender : [DEMOGRAPHIC_DATA]" at bounding box center [295, 423] width 470 height 12
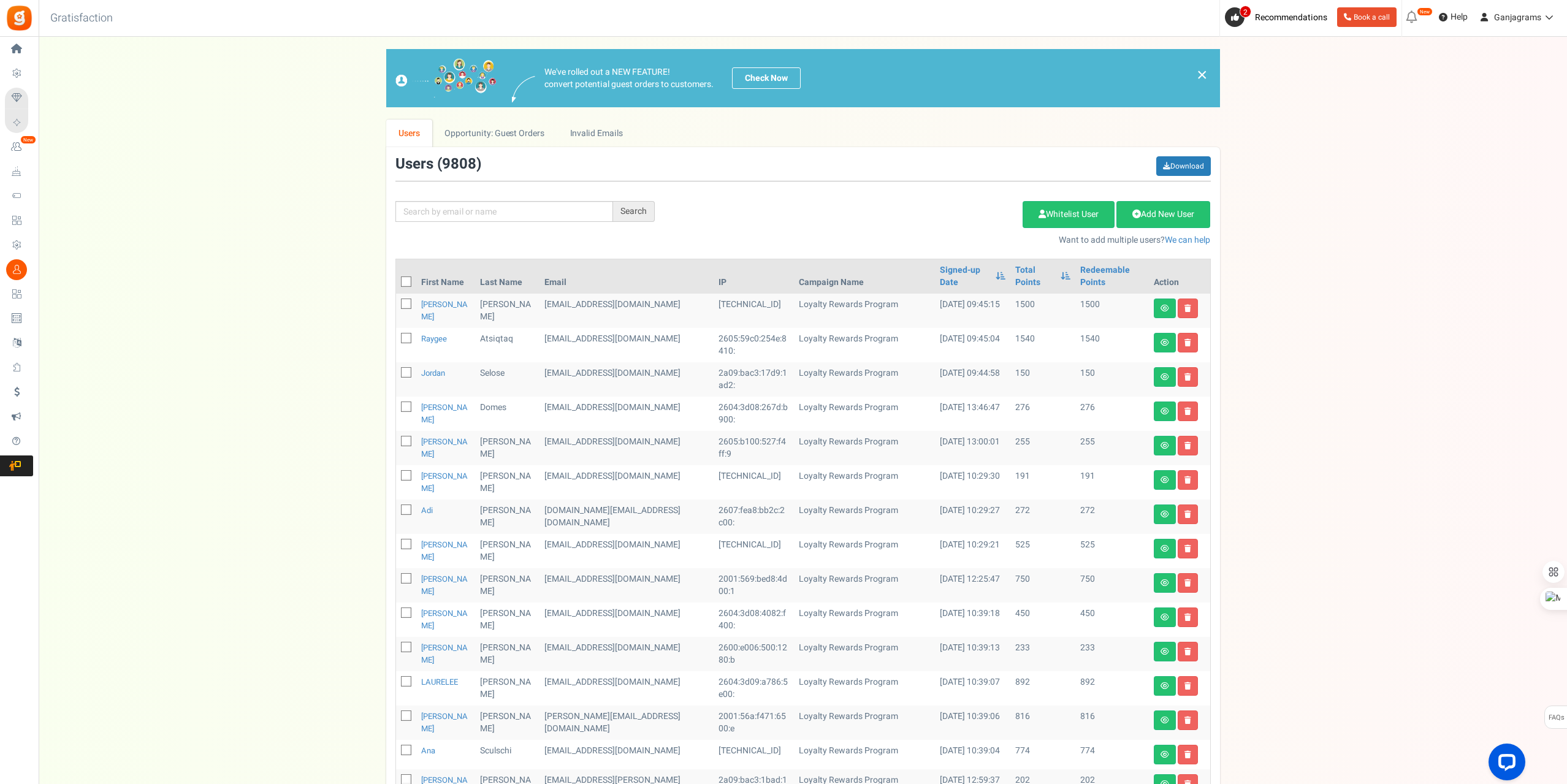
click at [434, 344] on td "Raygee" at bounding box center [445, 345] width 59 height 34
click at [432, 336] on link "Raygee" at bounding box center [434, 339] width 26 height 12
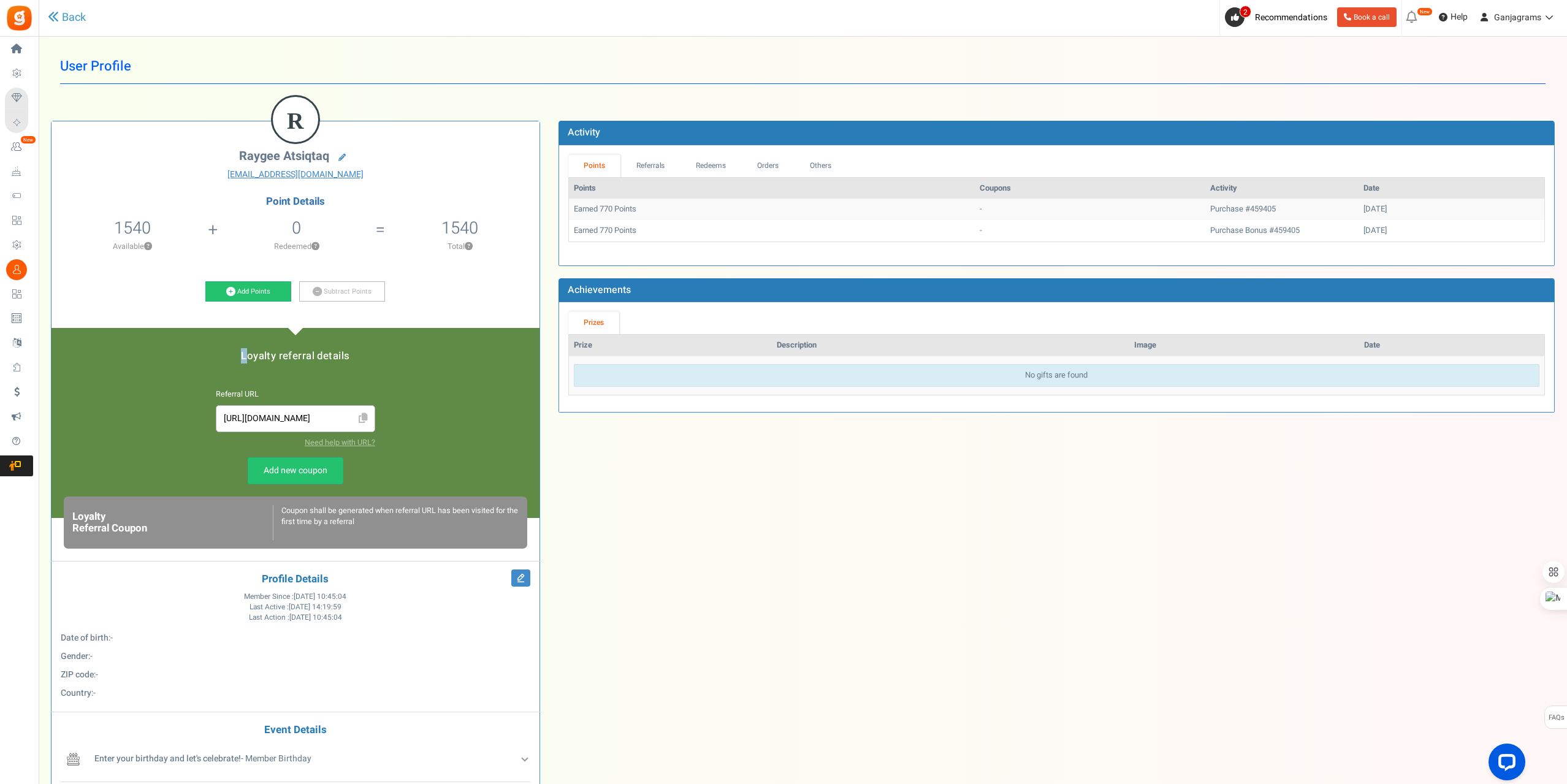
drag, startPoint x: 240, startPoint y: 346, endPoint x: 392, endPoint y: 347, distance: 152.0
click at [385, 347] on div "Loyalty referral details Referral URL [URL][DOMAIN_NAME] Need help with URL? Lo…" at bounding box center [296, 423] width 488 height 190
click at [393, 347] on div "Loyalty referral details Referral URL [URL][DOMAIN_NAME] Need help with URL? Lo…" at bounding box center [296, 423] width 488 height 190
